Goal: Information Seeking & Learning: Check status

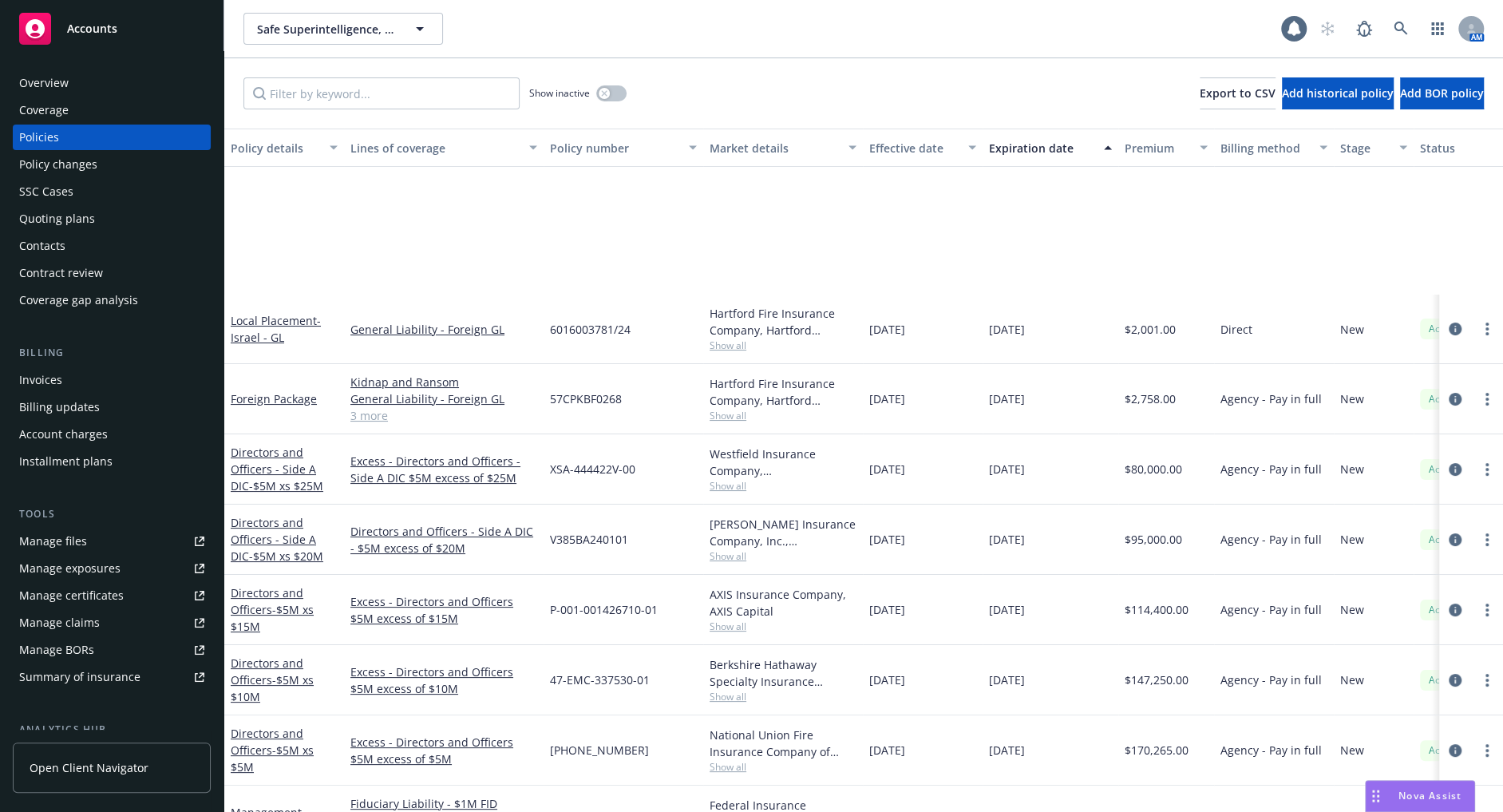
scroll to position [193, 0]
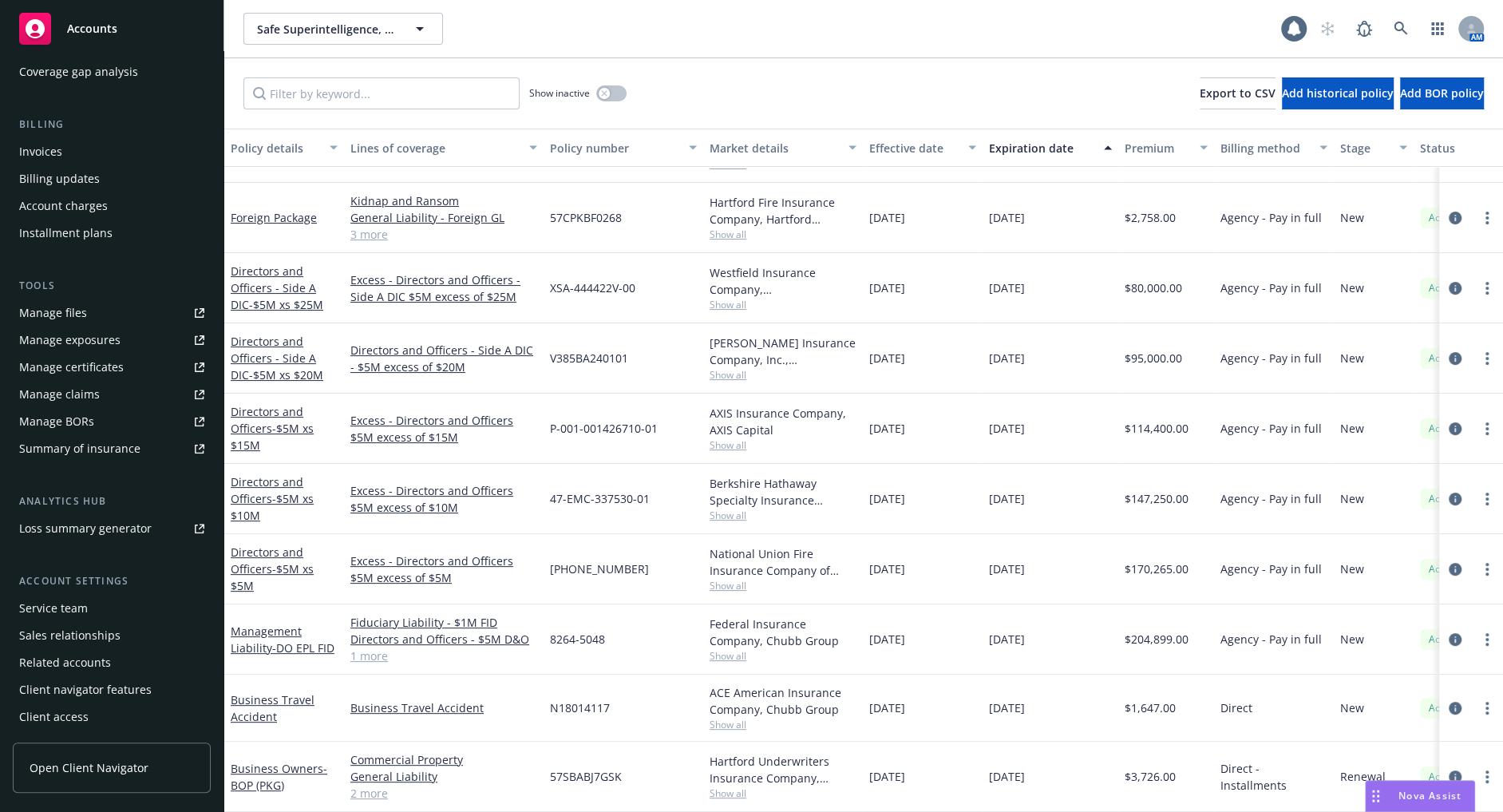
drag, startPoint x: 776, startPoint y: 79, endPoint x: 717, endPoint y: 79, distance: 59.0
click at [776, 79] on div "Show inactive Export to CSV Add historical policy Add BOR policy" at bounding box center [864, 93] width 1279 height 70
click at [145, 32] on div "Accounts" at bounding box center [112, 29] width 186 height 32
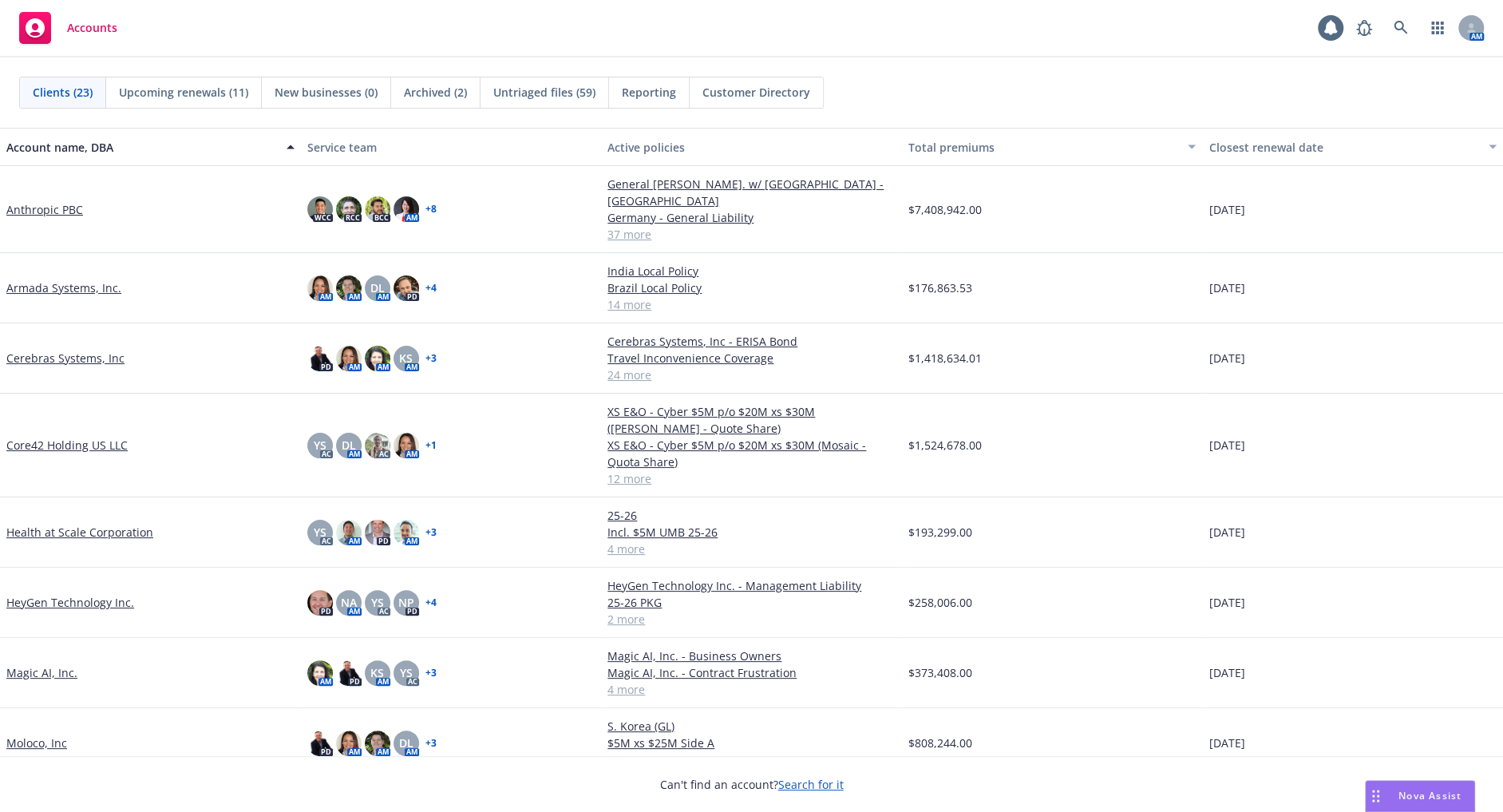
click at [574, 94] on span "Untriaged files (59)" at bounding box center [544, 92] width 102 height 17
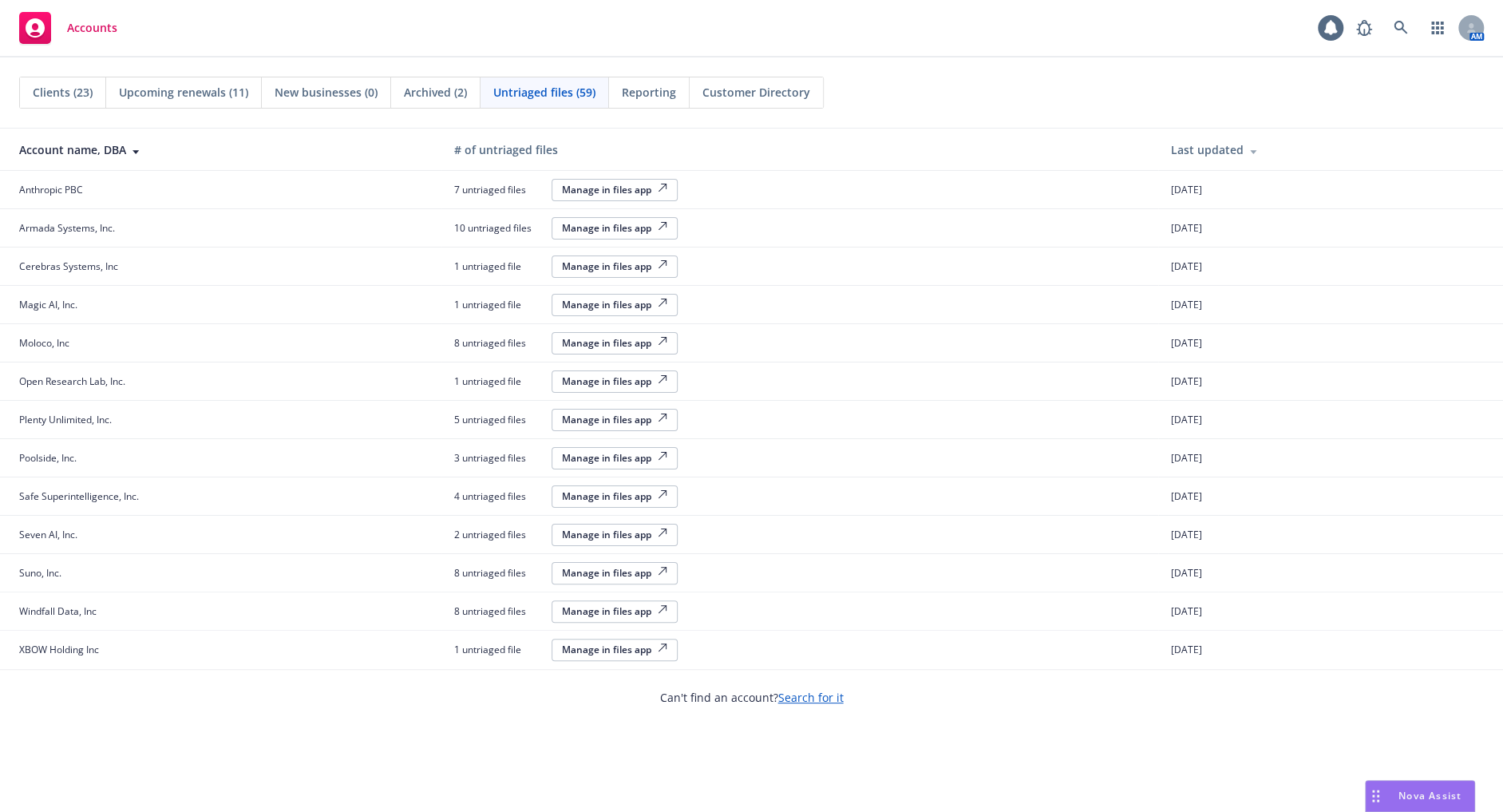
click at [991, 70] on div "Clients (23) Upcoming renewals (11) New businesses (0) Archived (2) Untriaged f…" at bounding box center [752, 92] width 1503 height 70
click at [51, 101] on div "Clients (23)" at bounding box center [63, 93] width 86 height 30
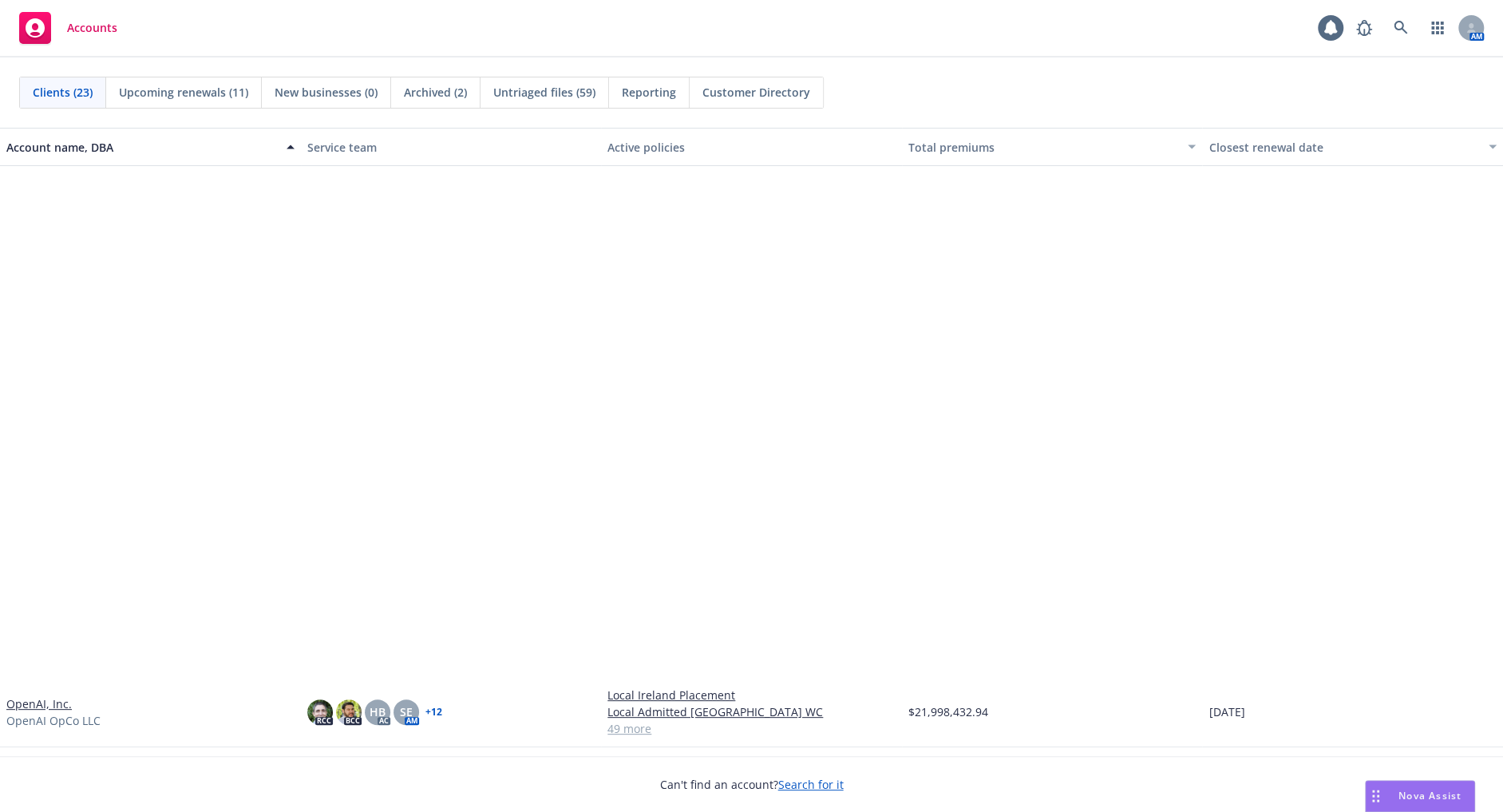
scroll to position [590, 0]
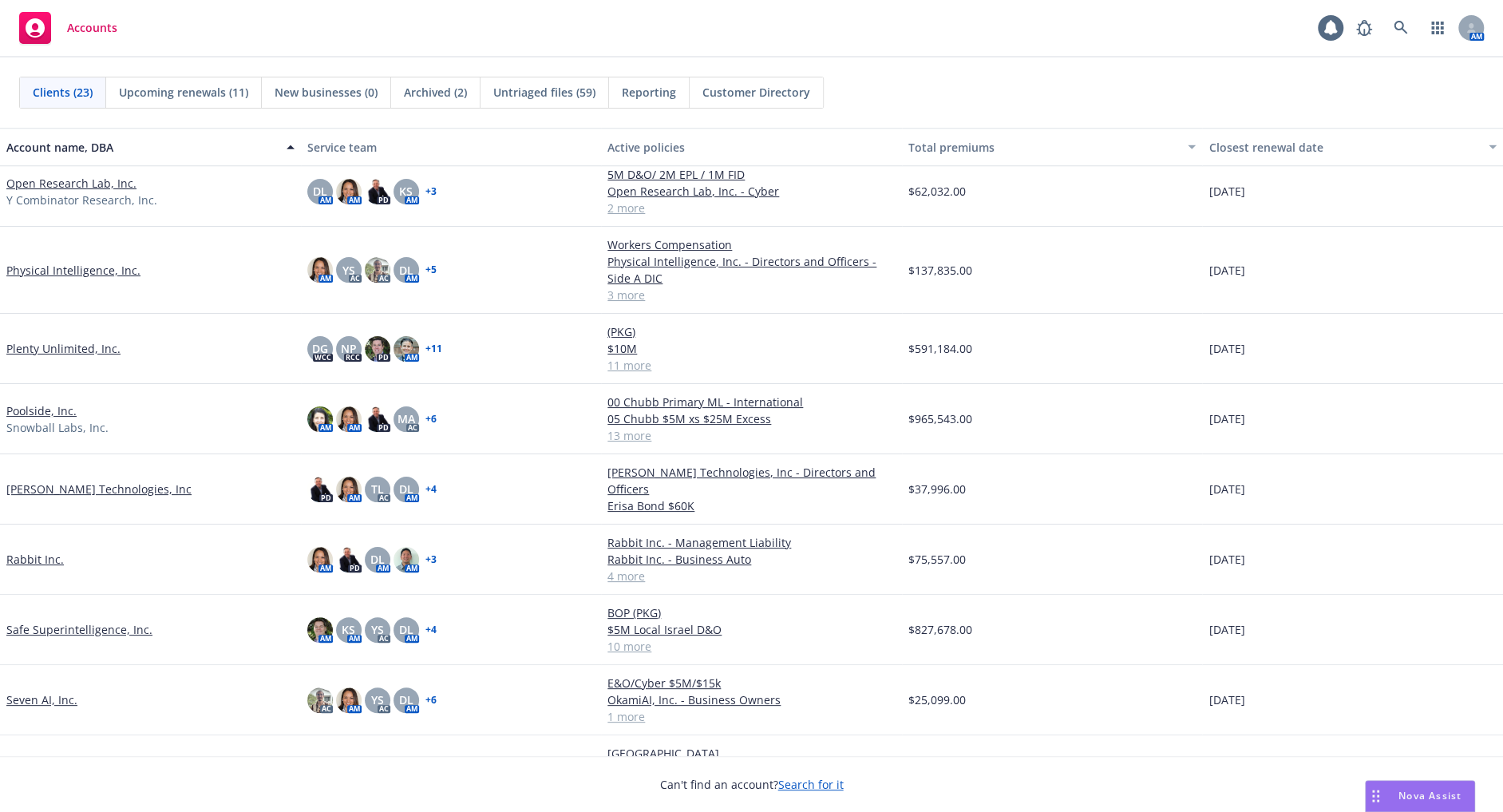
click at [46, 626] on link "Safe Superintelligence, Inc." at bounding box center [79, 629] width 146 height 17
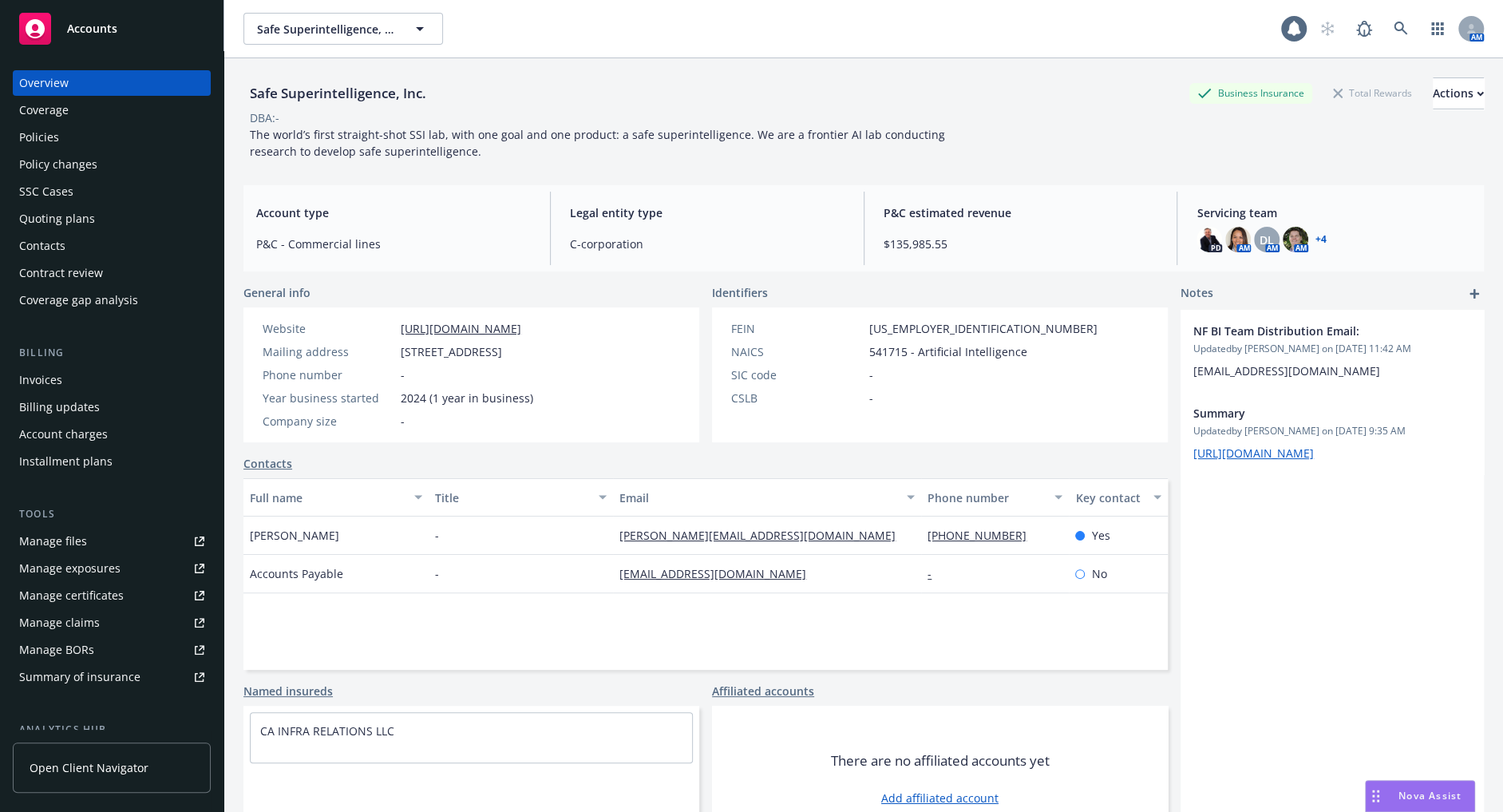
click at [112, 143] on div "Policies" at bounding box center [112, 137] width 186 height 25
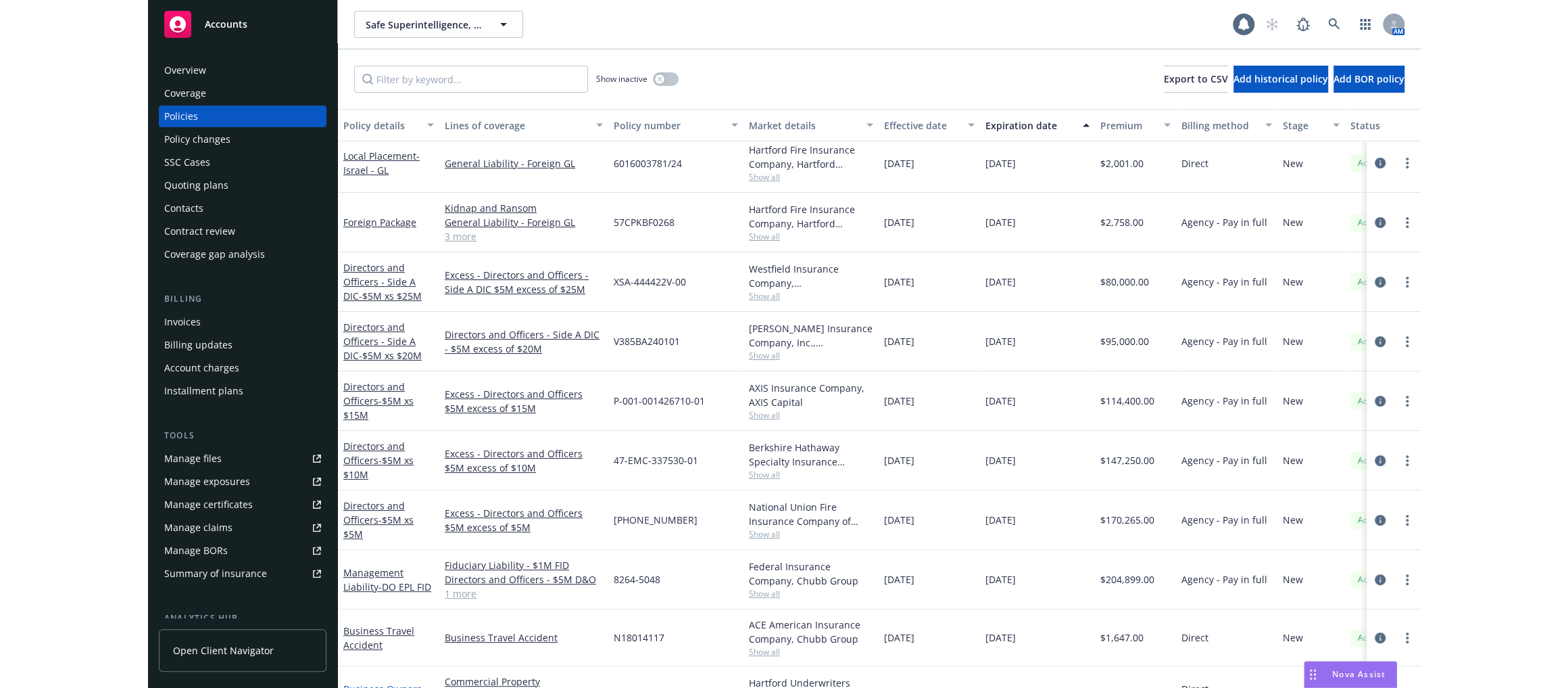
scroll to position [164, 0]
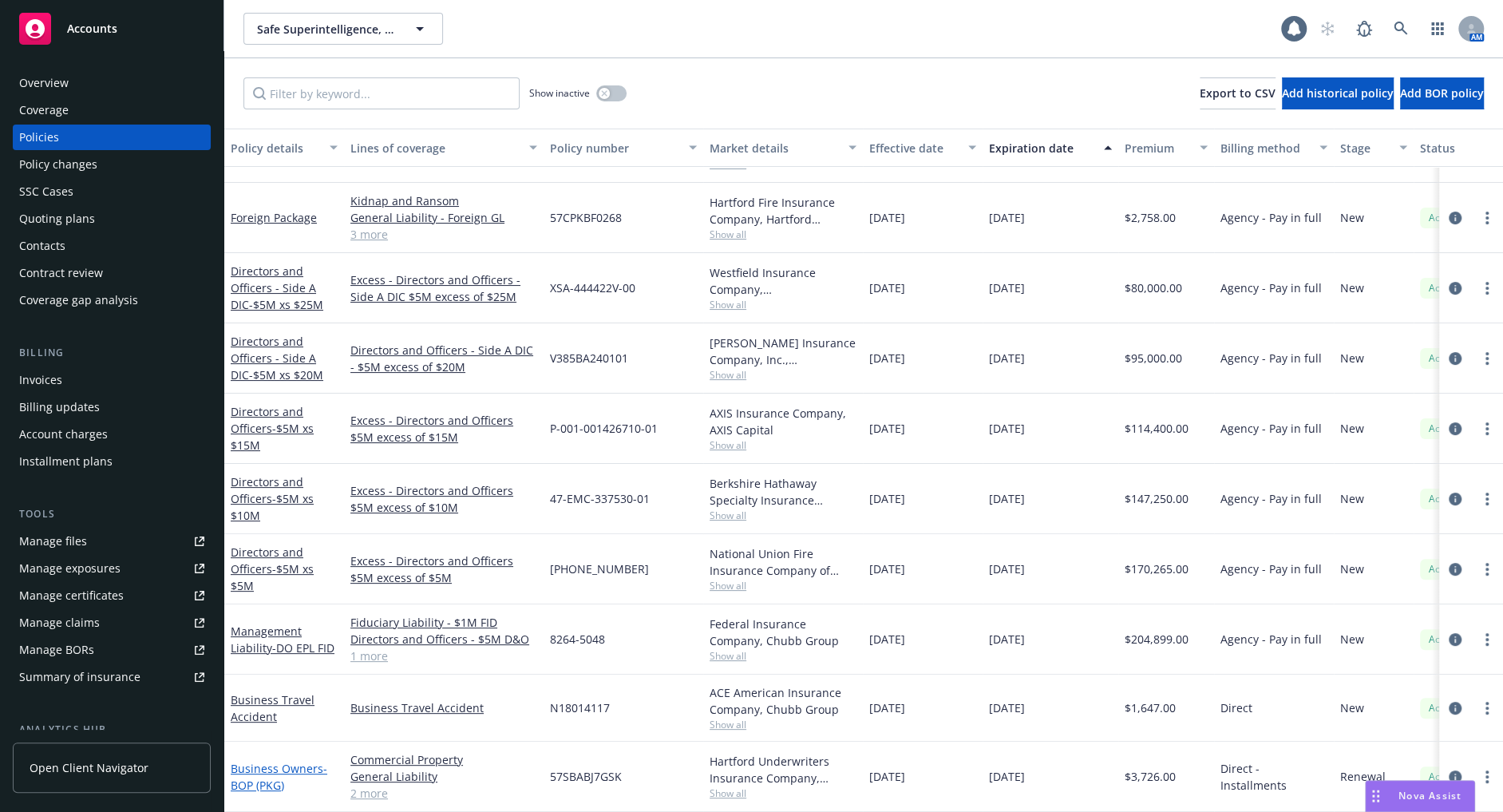
click at [288, 761] on link "Business Owners - BOP (PKG)" at bounding box center [279, 777] width 97 height 32
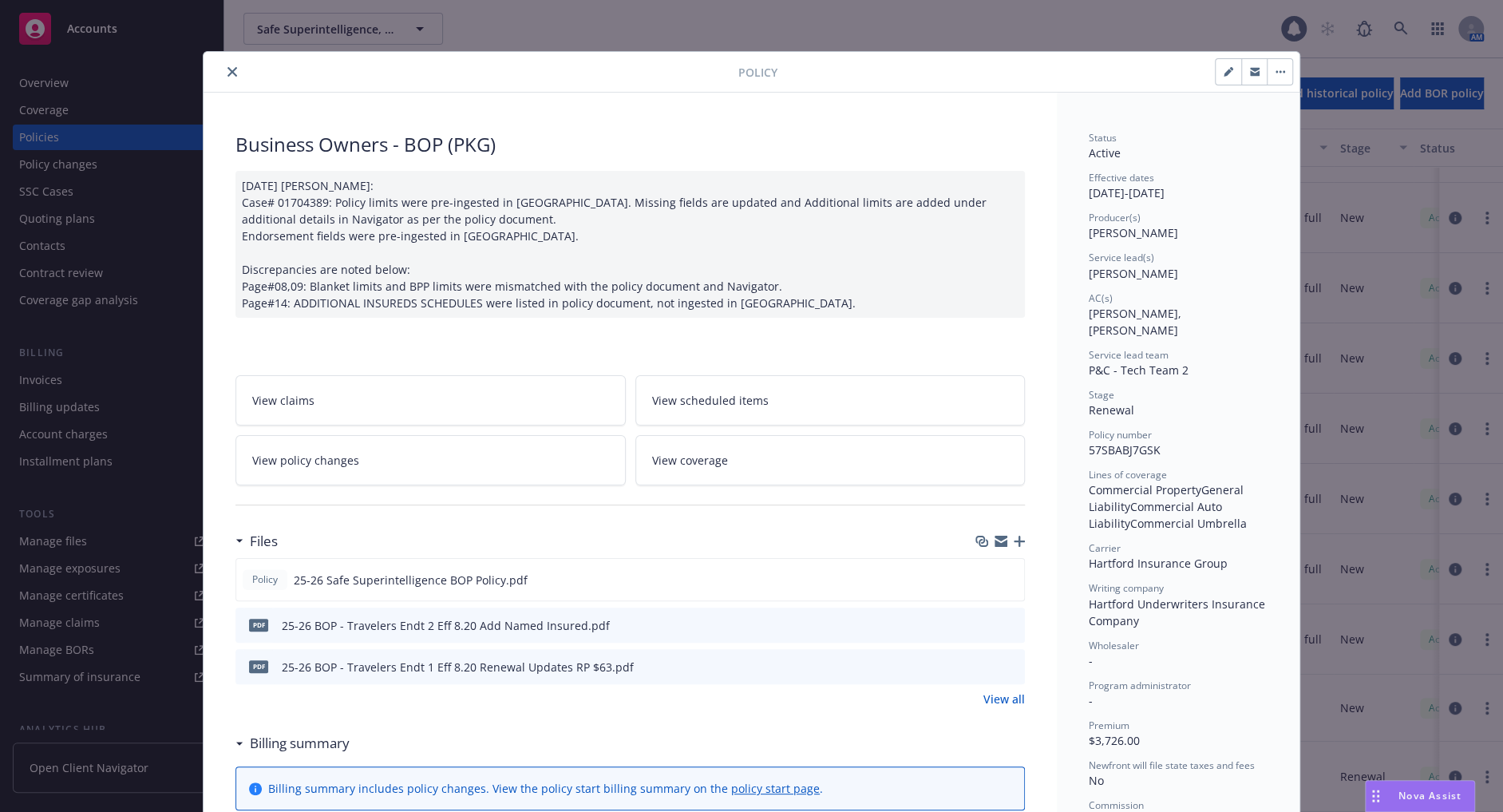
click at [1003, 666] on icon "preview file" at bounding box center [1010, 665] width 14 height 11
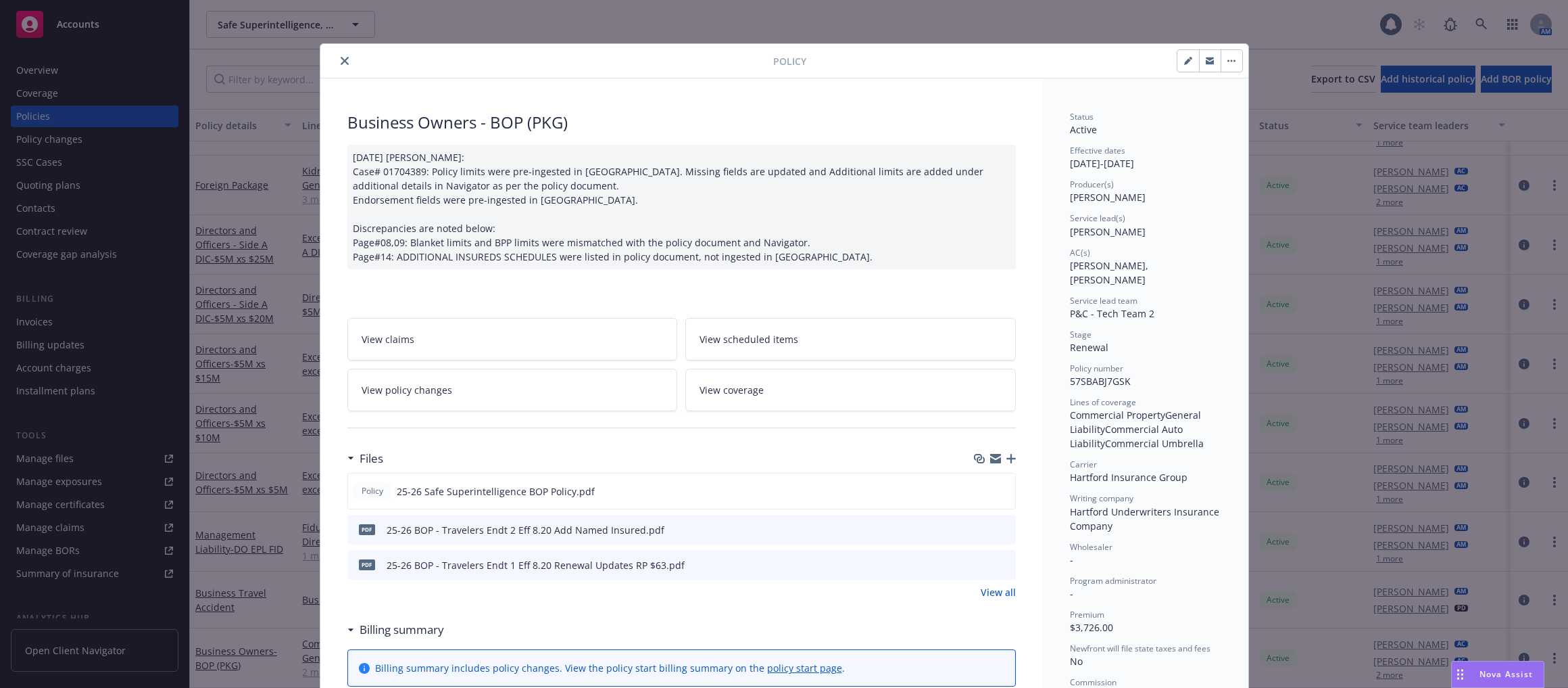
scroll to position [151, 0]
click at [341, 57] on icon "close" at bounding box center [344, 60] width 8 height 8
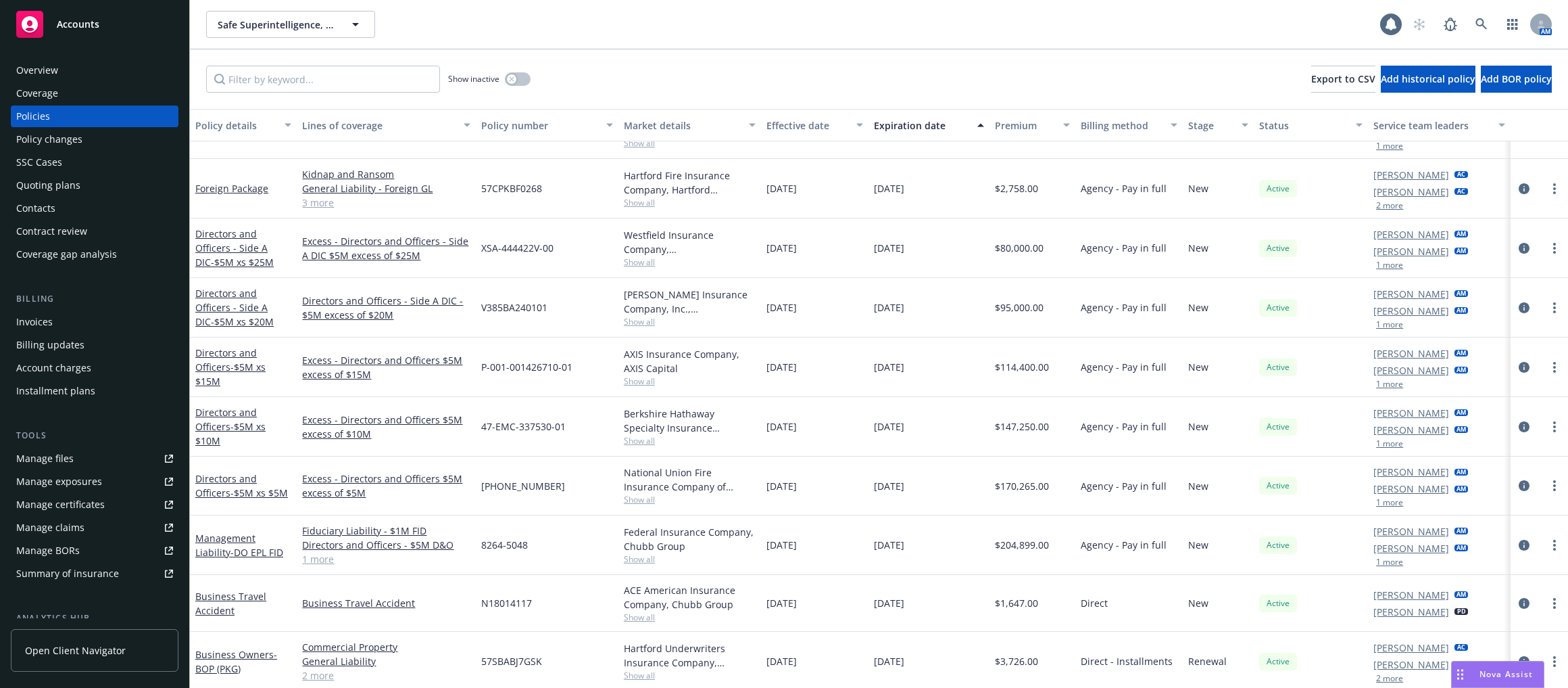
scroll to position [155, 0]
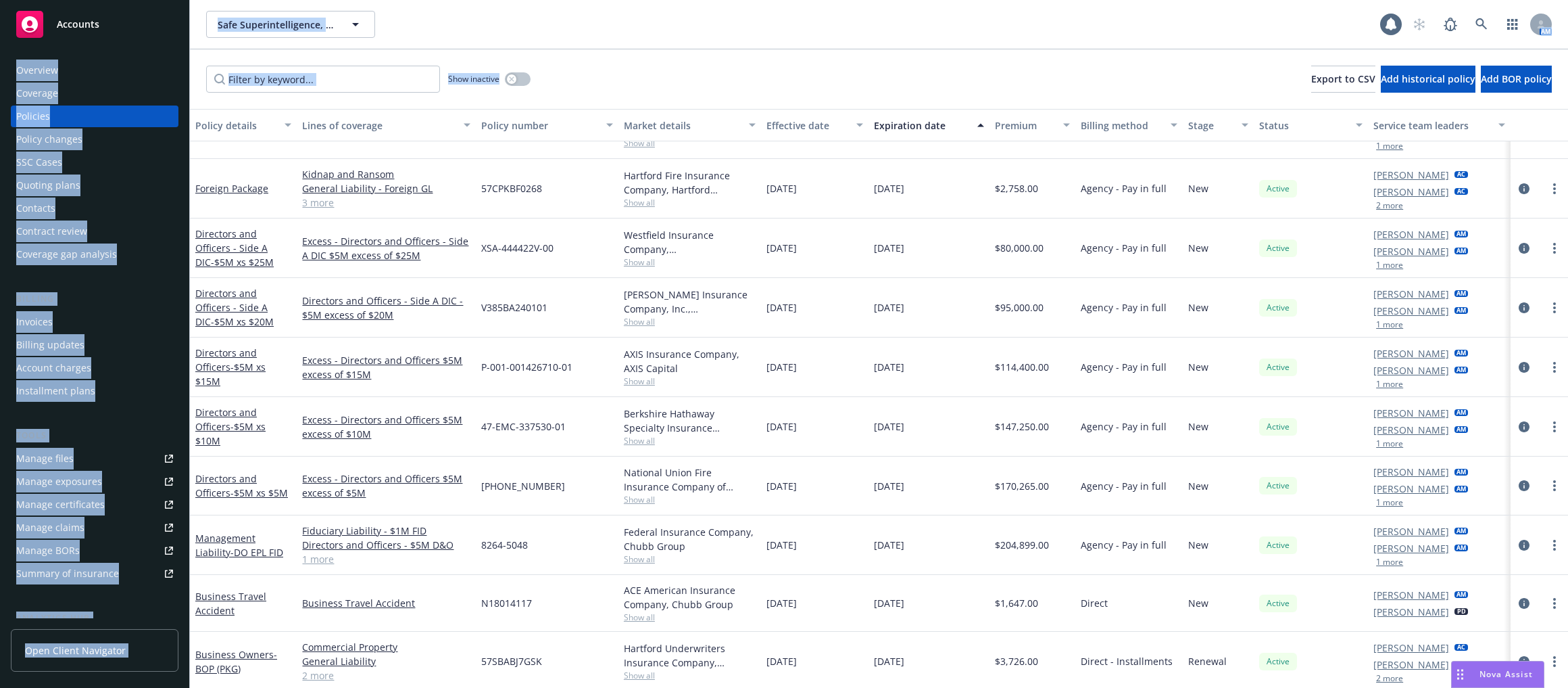
drag, startPoint x: 623, startPoint y: 81, endPoint x: 183, endPoint y: 25, distance: 443.5
click at [183, 25] on div "Accounts Overview Coverage Policies Policy changes SSC Cases Quoting plans Cont…" at bounding box center [784, 344] width 1568 height 688
click at [725, 81] on div "Show inactive Export to CSV Add historical policy Add BOR policy" at bounding box center [879, 79] width 1378 height 59
drag, startPoint x: 650, startPoint y: 81, endPoint x: 187, endPoint y: 29, distance: 465.9
click at [187, 29] on div "Accounts Overview Coverage Policies Policy changes SSC Cases Quoting plans Cont…" at bounding box center [784, 344] width 1568 height 688
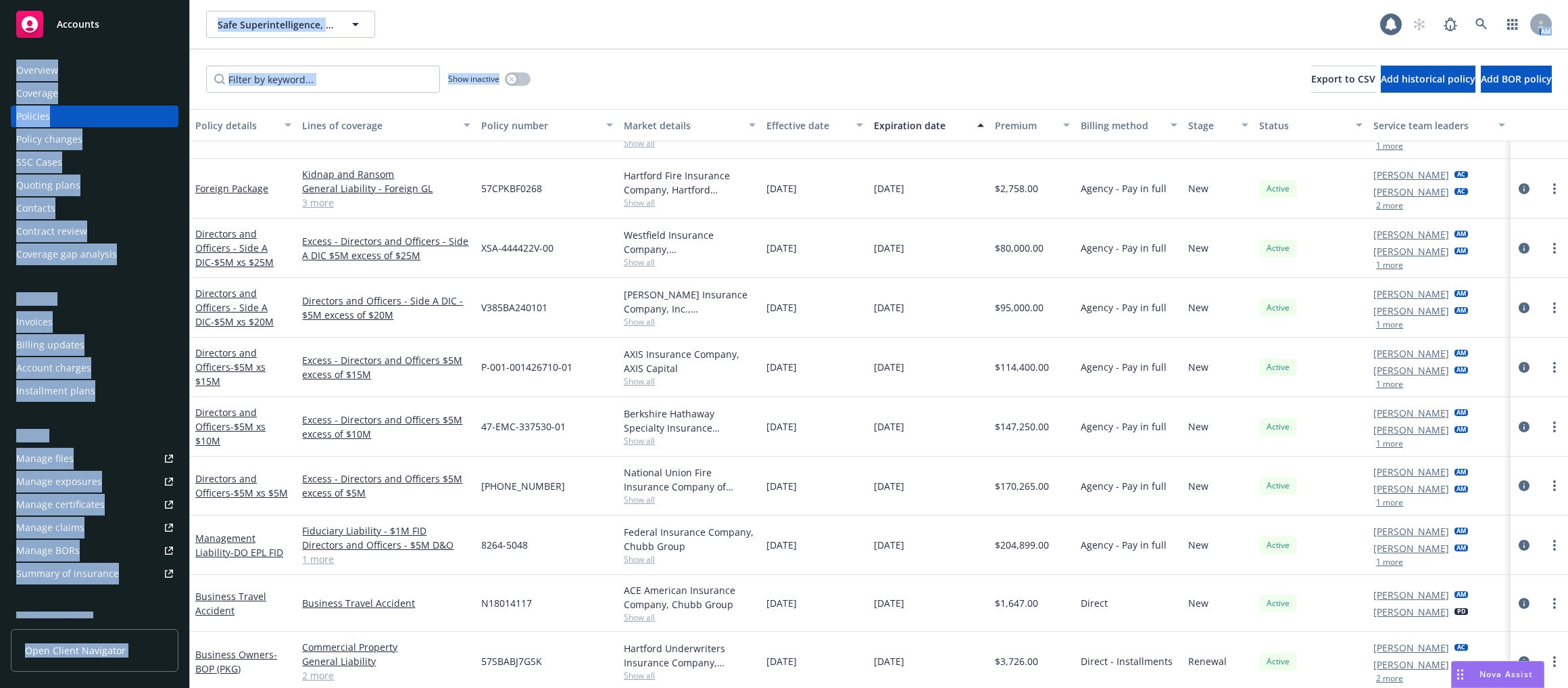
click at [582, 84] on div "Show inactive Export to CSV Add historical policy Add BOR policy" at bounding box center [879, 79] width 1378 height 59
drag, startPoint x: 582, startPoint y: 84, endPoint x: 55, endPoint y: 86, distance: 527.0
click at [55, 86] on div "Accounts Overview Coverage Policies Policy changes SSC Cases Quoting plans Cont…" at bounding box center [784, 344] width 1568 height 688
click at [737, 69] on div "Show inactive Export to CSV Add historical policy Add BOR policy" at bounding box center [879, 79] width 1378 height 59
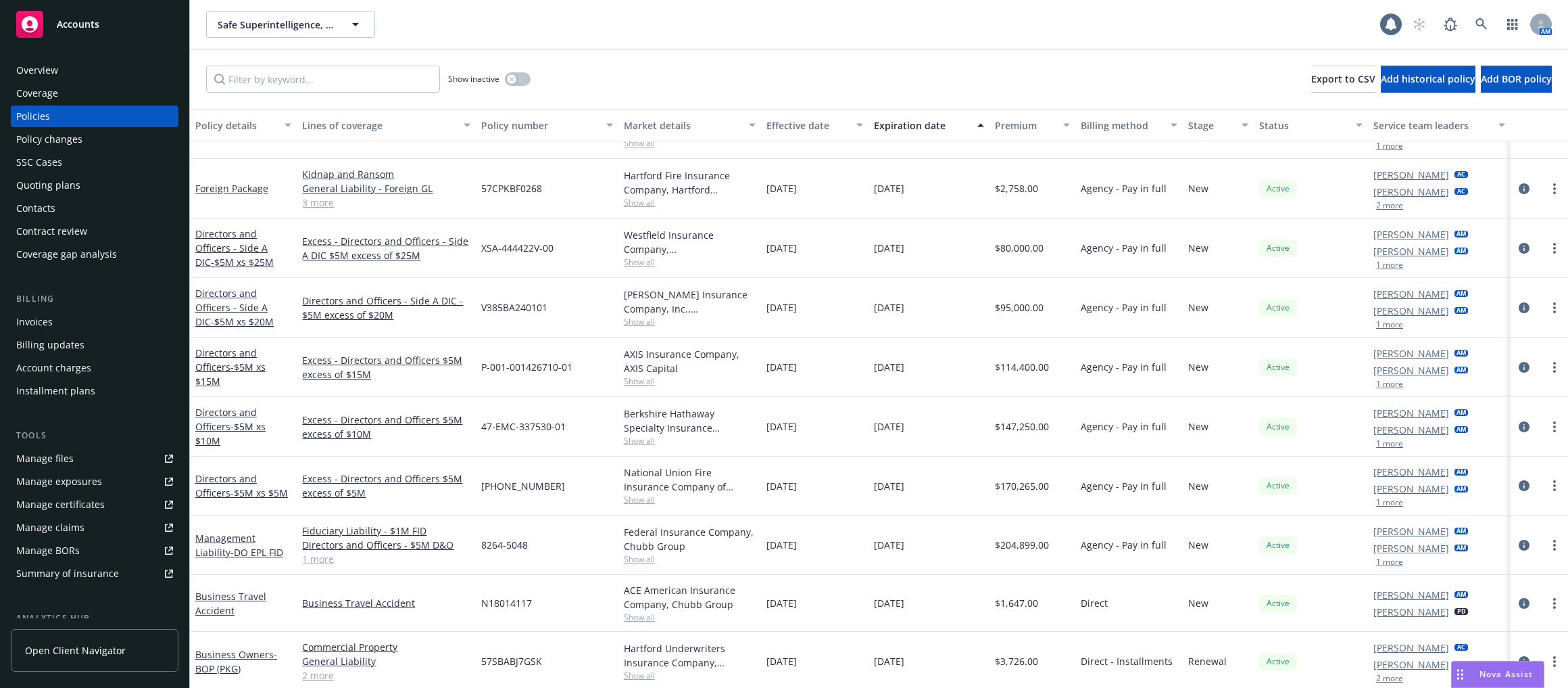
click at [71, 502] on div "Manage certificates" at bounding box center [61, 504] width 89 height 21
click at [70, 499] on div "Manage certificates" at bounding box center [61, 504] width 89 height 21
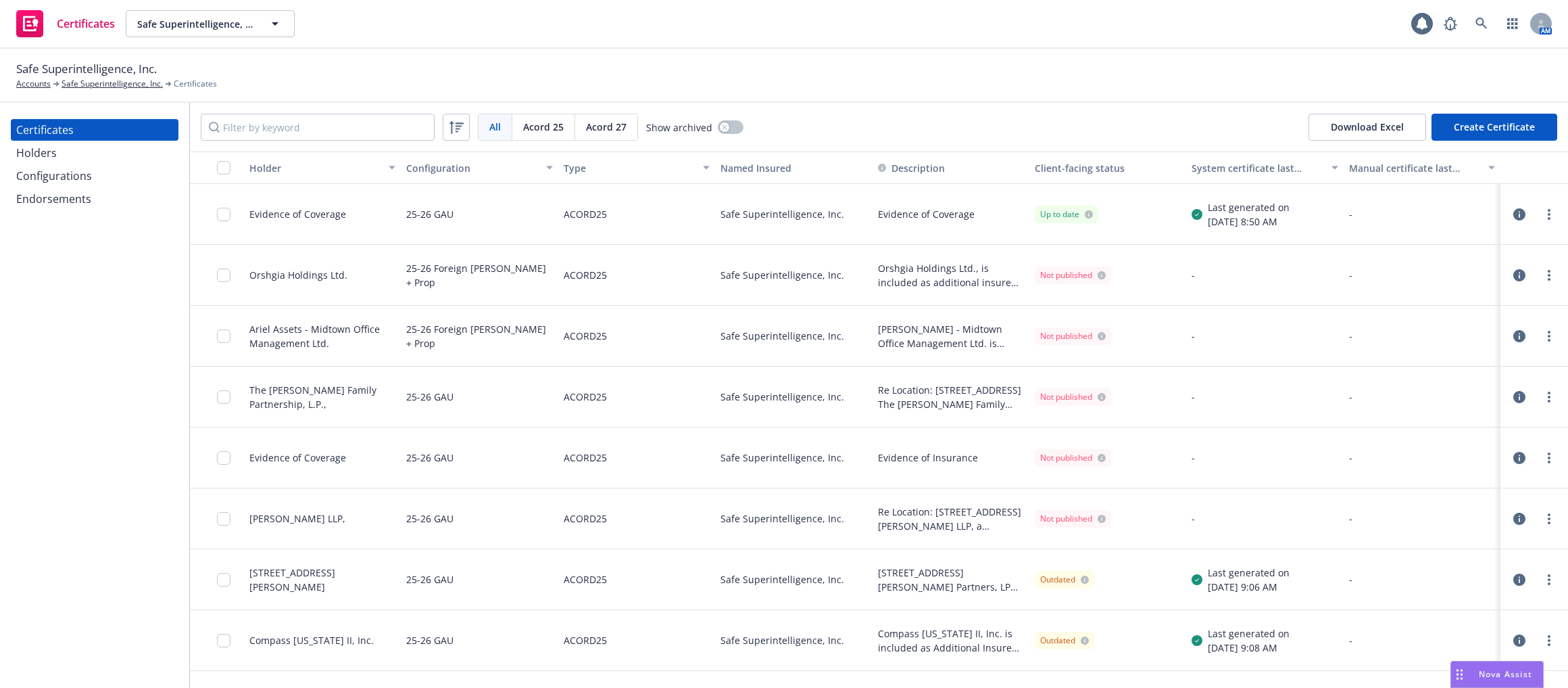
click at [84, 204] on div "Endorsements" at bounding box center [54, 199] width 75 height 21
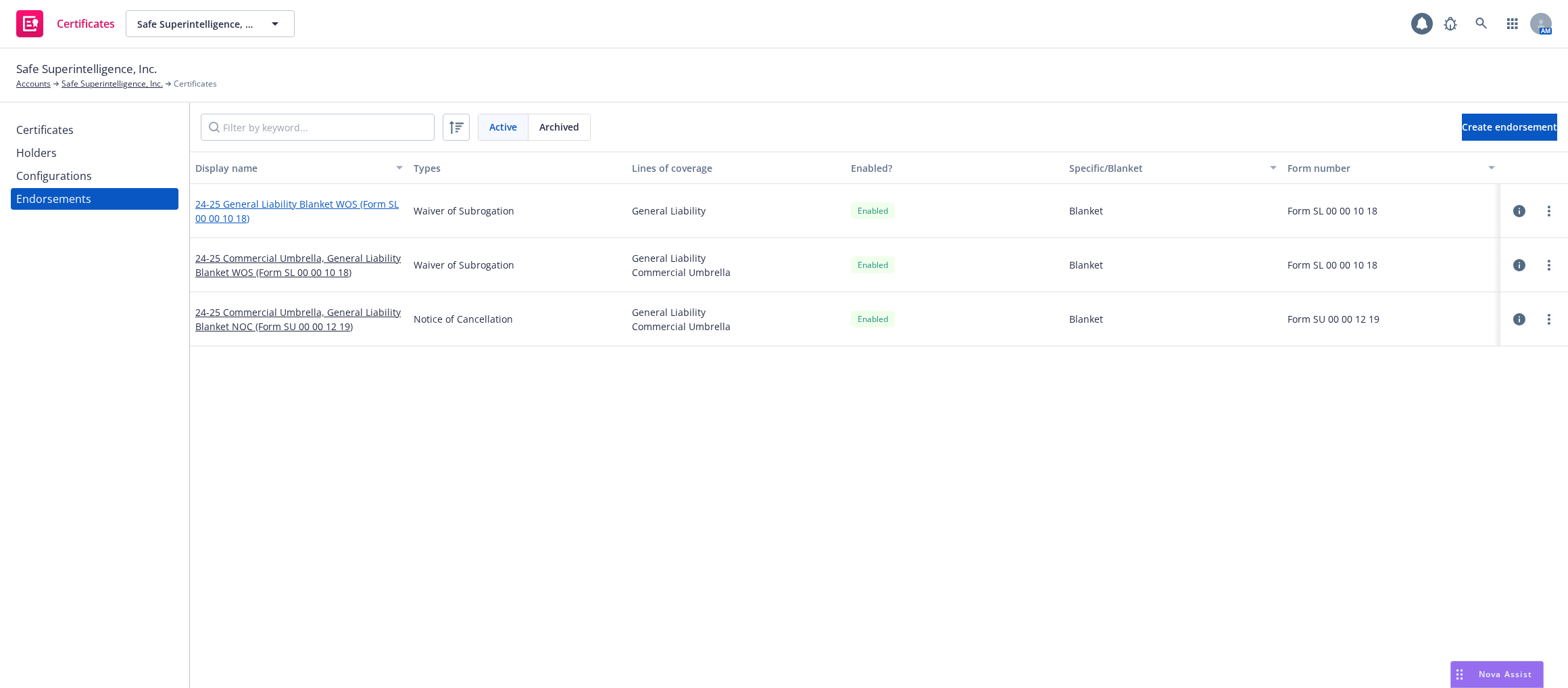
click at [216, 204] on link "24-25 General Liability Blanket WOS (Form SL 00 00 10 18)" at bounding box center [297, 211] width 203 height 27
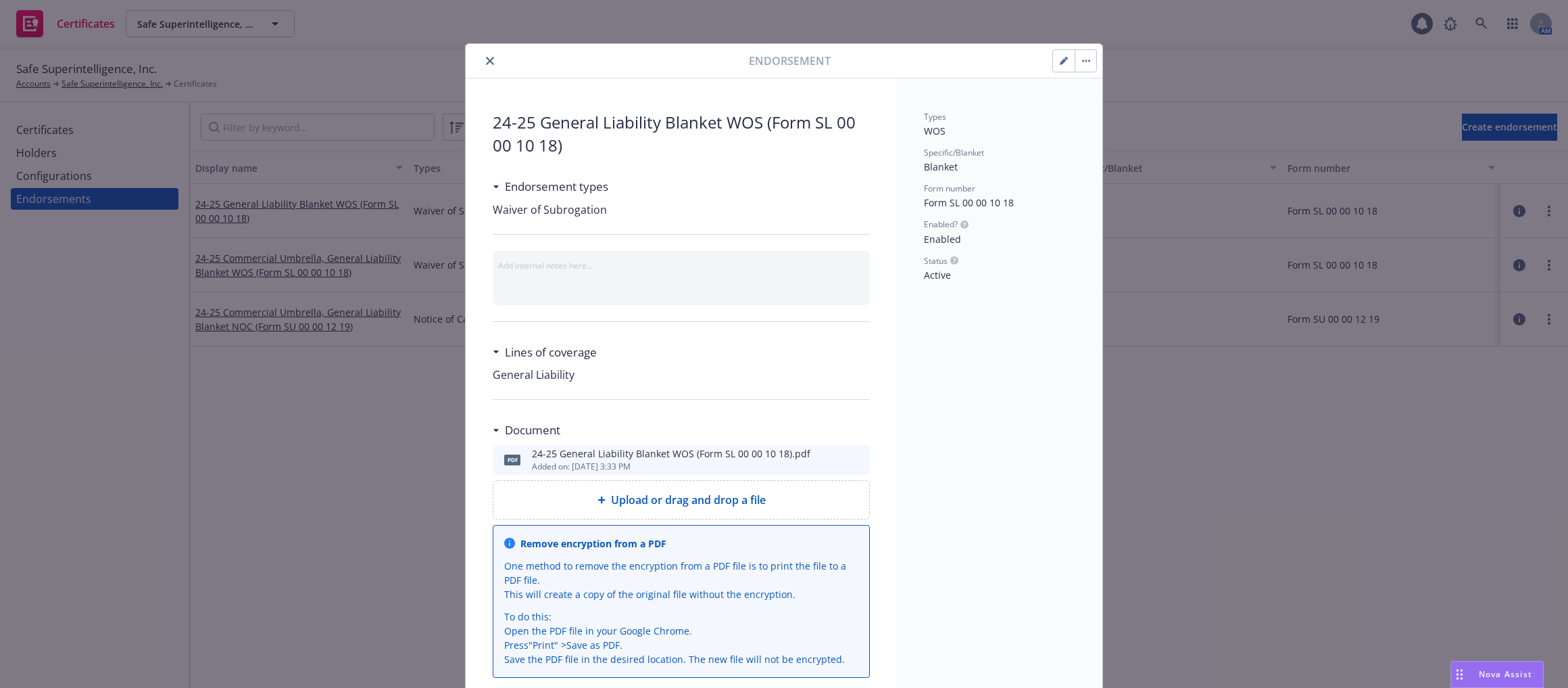
click at [851, 458] on icon "preview file" at bounding box center [857, 459] width 12 height 9
click at [1082, 59] on icon "button" at bounding box center [1085, 61] width 8 height 3
click at [485, 53] on button "close" at bounding box center [490, 61] width 16 height 16
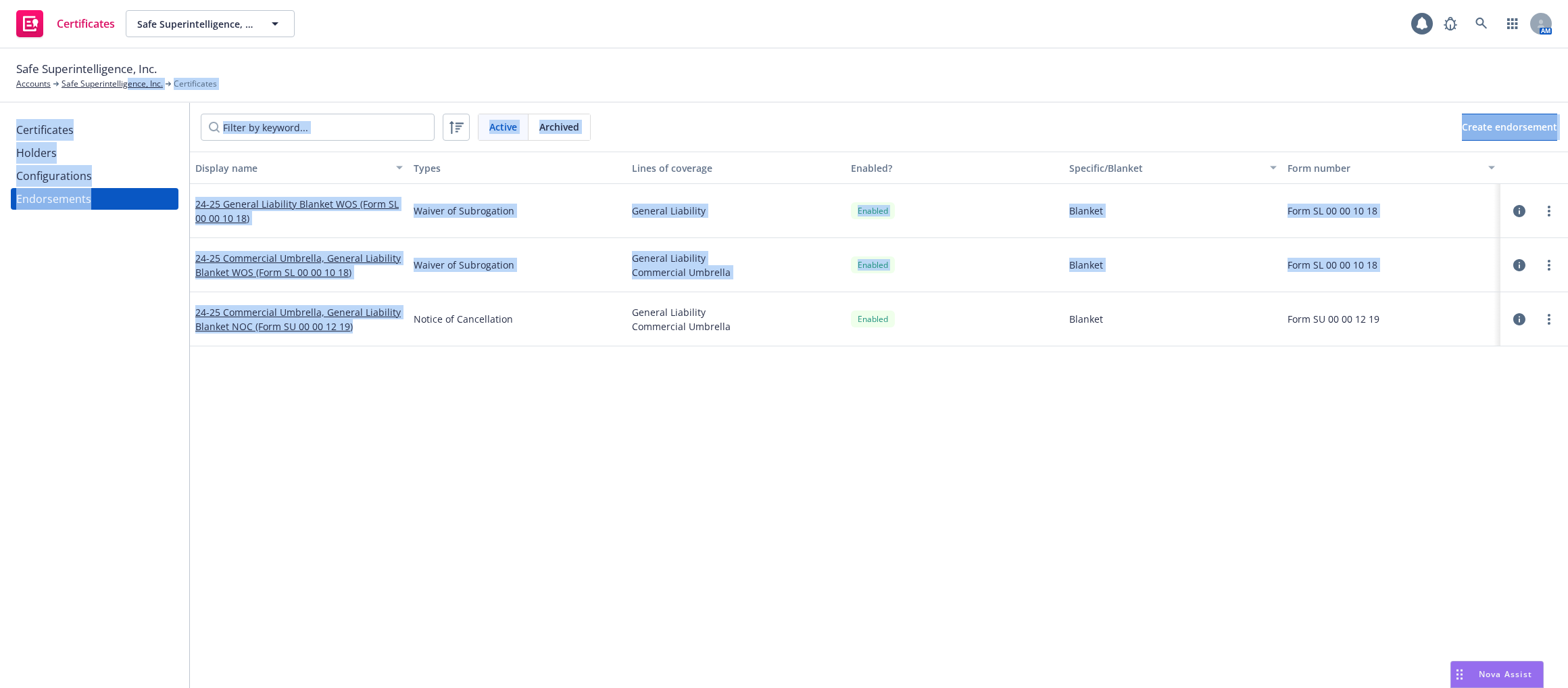
drag, startPoint x: 406, startPoint y: 437, endPoint x: 126, endPoint y: 93, distance: 443.5
click at [126, 93] on div "Safe Superintelligence, Inc. Accounts Safe Superintelligence, Inc. Certificates…" at bounding box center [784, 368] width 1568 height 639
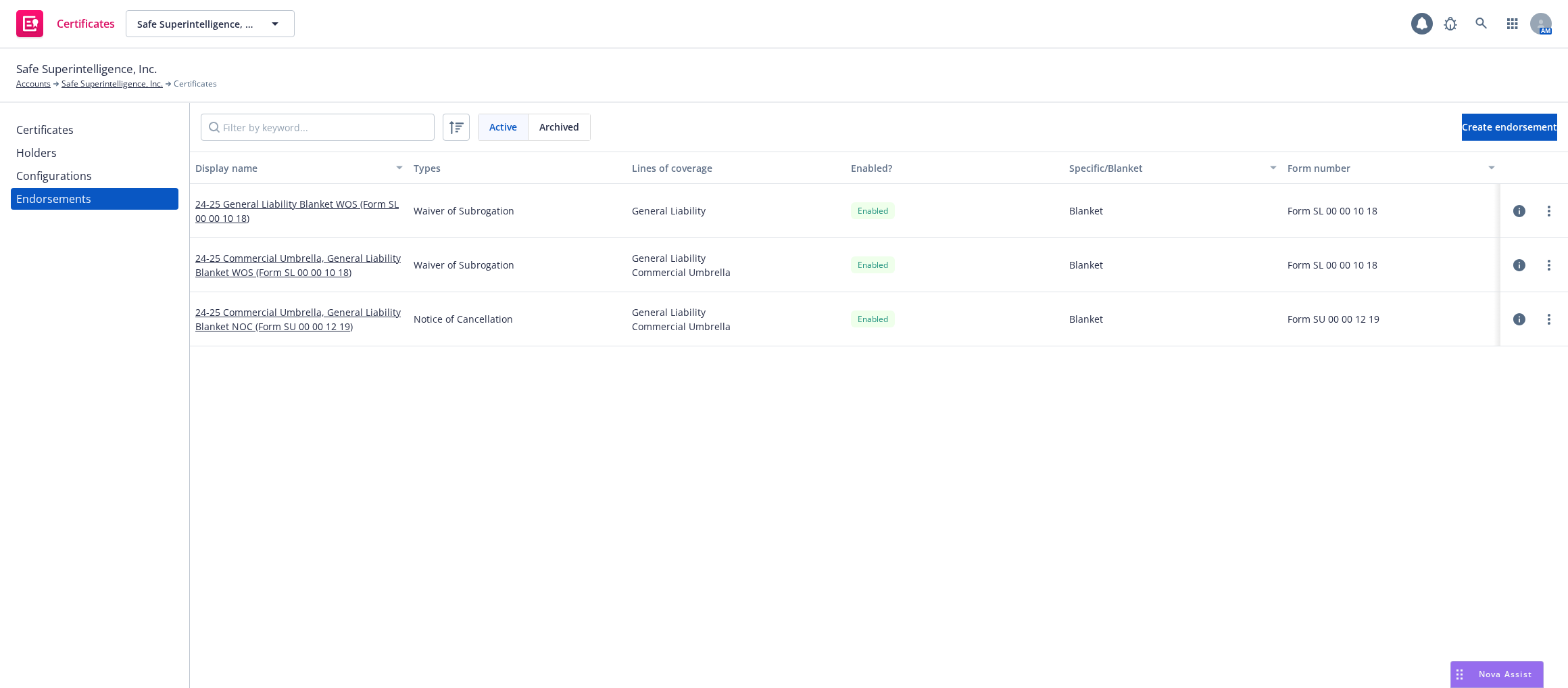
click at [926, 522] on div "Display name Types Lines of coverage Enabled? Specific/Blanket Form number 24-2…" at bounding box center [879, 406] width 1378 height 509
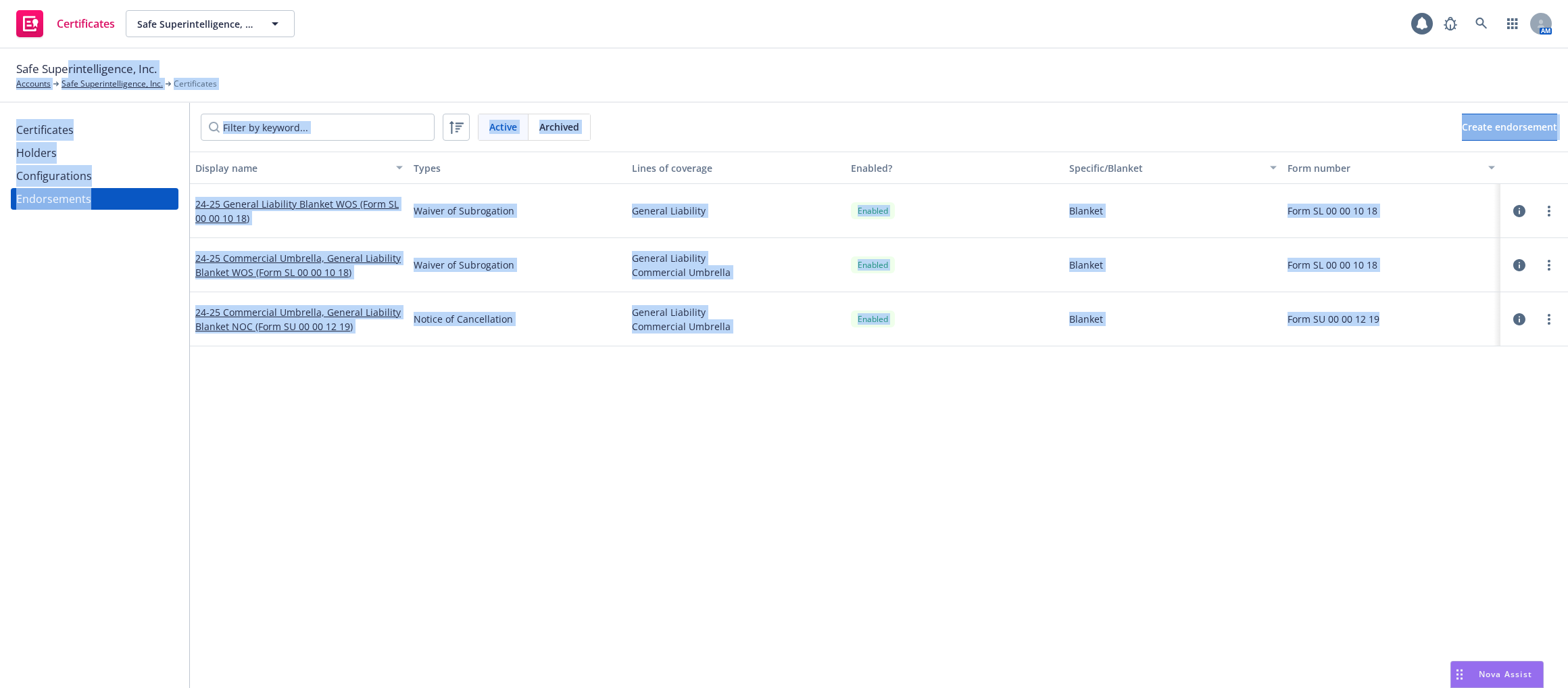
drag, startPoint x: 1439, startPoint y: 529, endPoint x: 66, endPoint y: 69, distance: 1448.0
click at [66, 69] on div "Safe Superintelligence, Inc. Accounts Safe Superintelligence, Inc. Certificates…" at bounding box center [784, 368] width 1568 height 639
click at [1218, 468] on div "Display name Types Lines of coverage Enabled? Specific/Blanket Form number 24-2…" at bounding box center [879, 406] width 1378 height 509
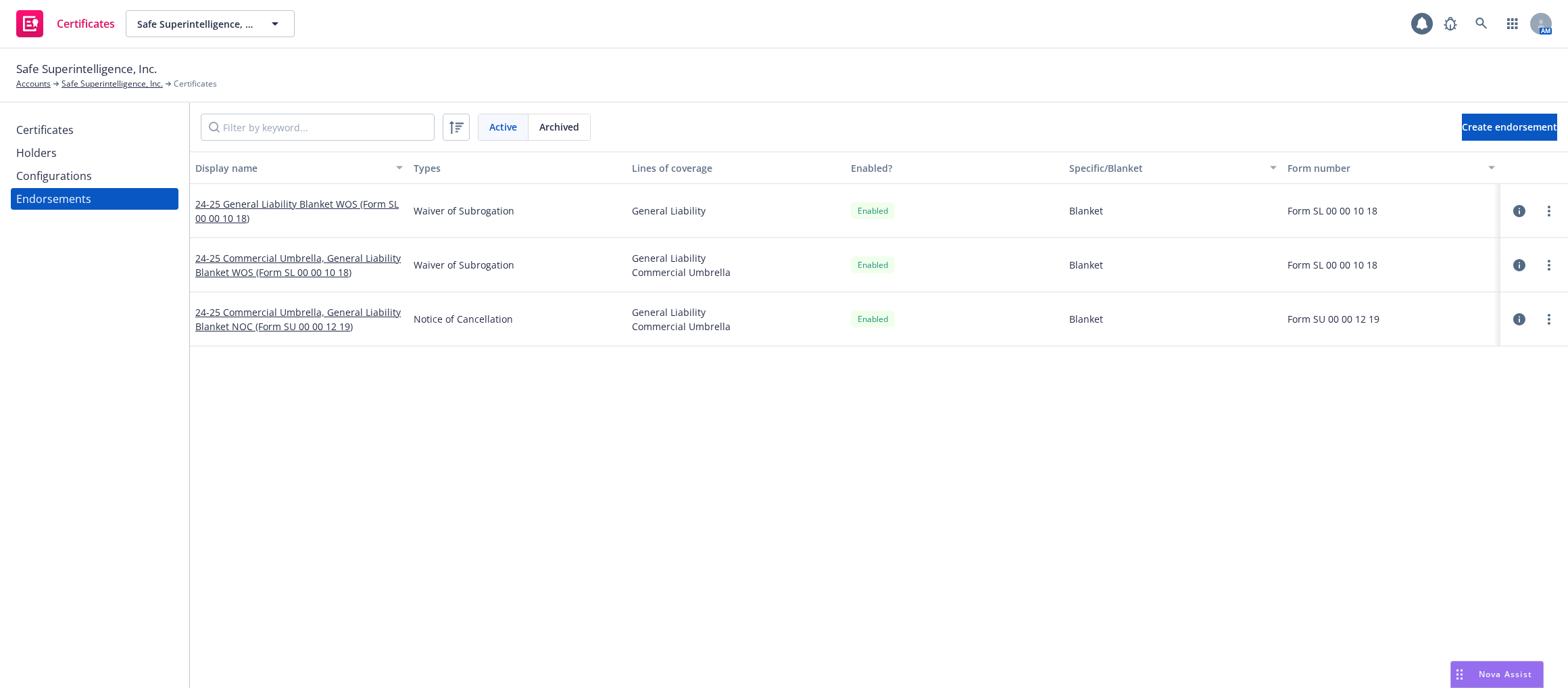
click at [552, 132] on span "Archived" at bounding box center [559, 127] width 40 height 14
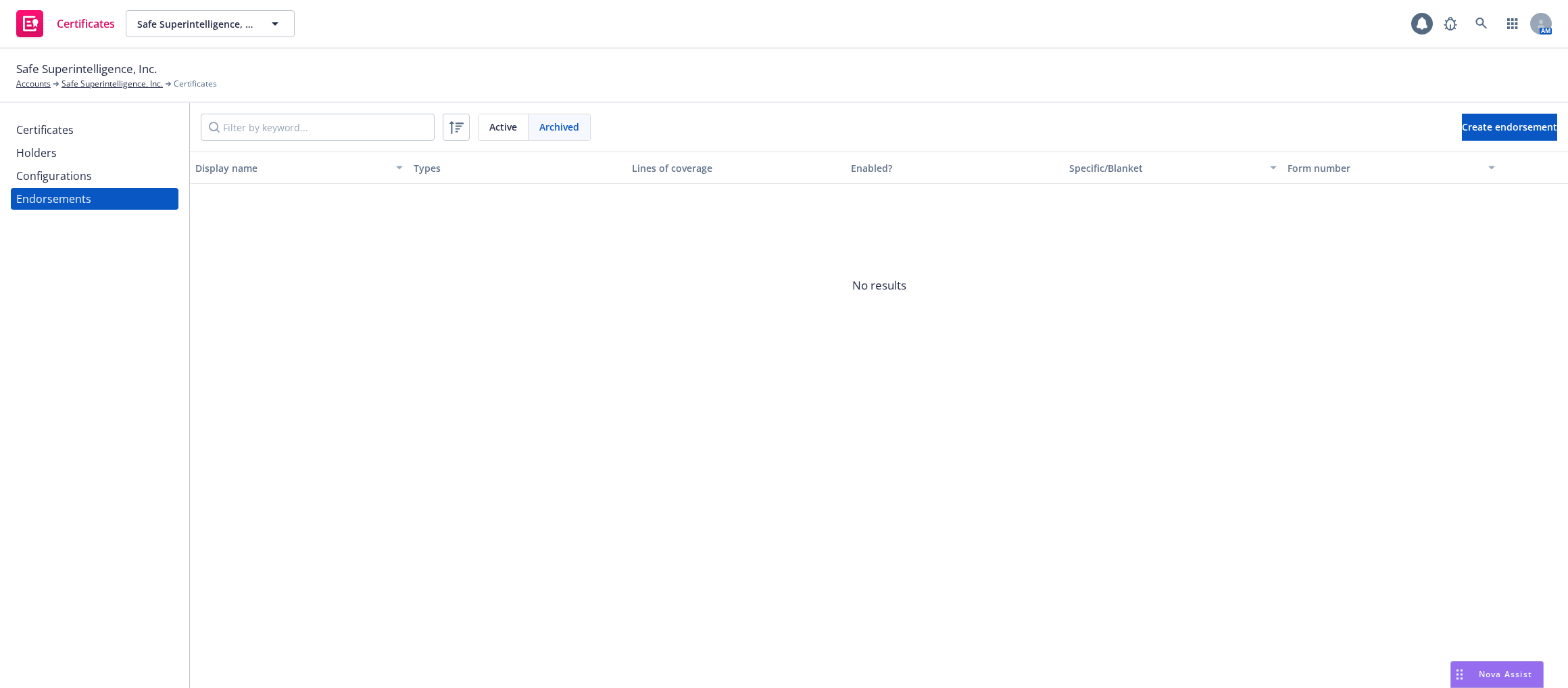
click at [501, 136] on div "Active" at bounding box center [503, 127] width 50 height 26
